Goal: Task Accomplishment & Management: Use online tool/utility

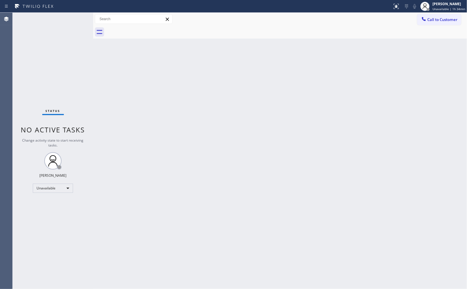
click at [407, 139] on div "Back to Dashboard Change Sender ID Customers Technicians Select a contact Outbo…" at bounding box center [280, 151] width 374 height 276
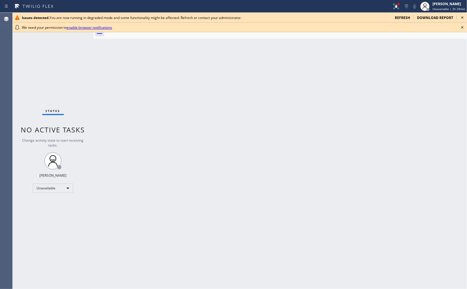
click at [463, 16] on icon at bounding box center [462, 17] width 7 height 7
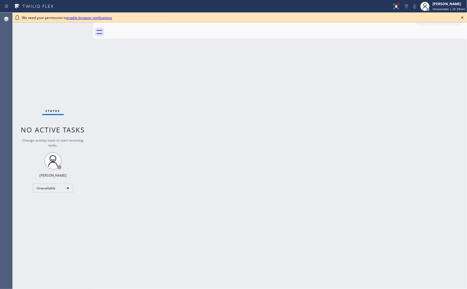
click at [461, 18] on icon at bounding box center [462, 17] width 7 height 7
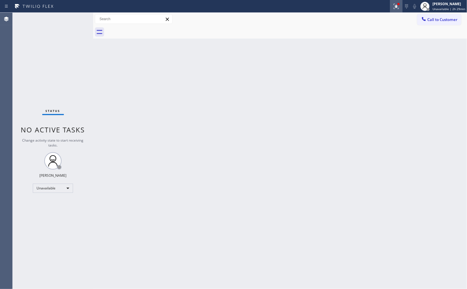
click at [393, 9] on icon at bounding box center [396, 6] width 7 height 7
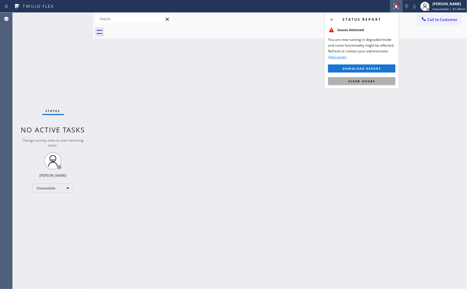
click at [369, 81] on span "Clear issues" at bounding box center [361, 81] width 27 height 4
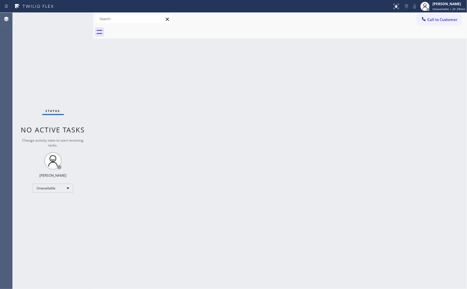
click at [411, 85] on div "Back to Dashboard Change Sender ID Customers Technicians Select a contact Outbo…" at bounding box center [280, 151] width 374 height 276
click at [325, 98] on div "Back to Dashboard Change Sender ID Customers Technicians Select a contact Outbo…" at bounding box center [280, 151] width 374 height 276
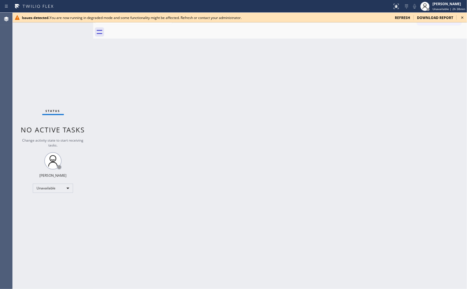
click at [462, 18] on icon at bounding box center [462, 17] width 2 height 2
